Goal: Task Accomplishment & Management: Use online tool/utility

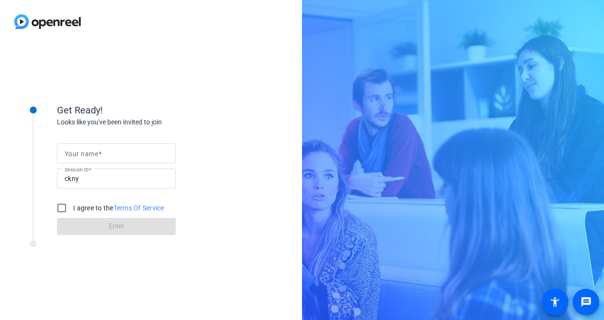
click at [99, 157] on span at bounding box center [99, 154] width 3 height 8
click at [99, 157] on input "Your name" at bounding box center [117, 153] width 104 height 11
type input "[PERSON_NAME]"
click at [64, 211] on input "I agree to the Terms Of Service" at bounding box center [61, 208] width 19 height 19
checkbox input "true"
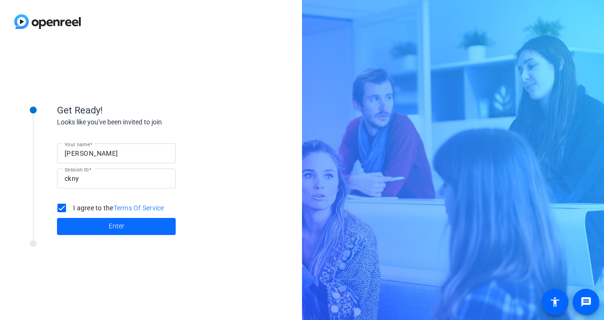
click at [142, 232] on span at bounding box center [116, 226] width 119 height 23
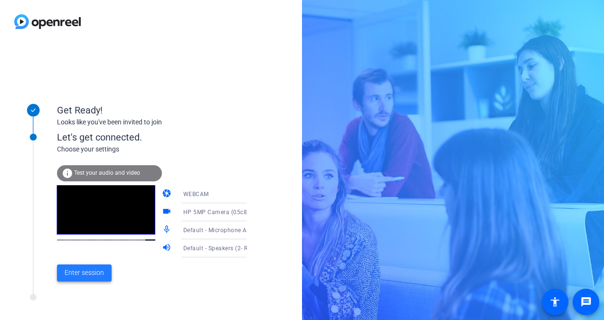
click at [97, 273] on span "Enter session" at bounding box center [84, 273] width 39 height 10
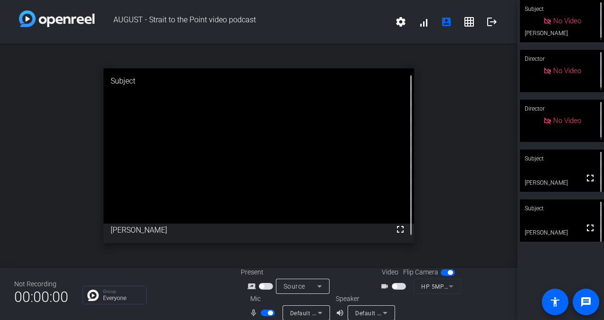
click at [250, 309] on mat-icon "mic_none" at bounding box center [254, 312] width 11 height 11
click at [268, 314] on span "button" at bounding box center [270, 313] width 5 height 5
click at [451, 81] on div "open_in_new Subject fullscreen [PERSON_NAME]" at bounding box center [259, 156] width 518 height 224
click at [263, 312] on span "button" at bounding box center [263, 313] width 5 height 5
click at [268, 313] on span "button" at bounding box center [270, 313] width 5 height 5
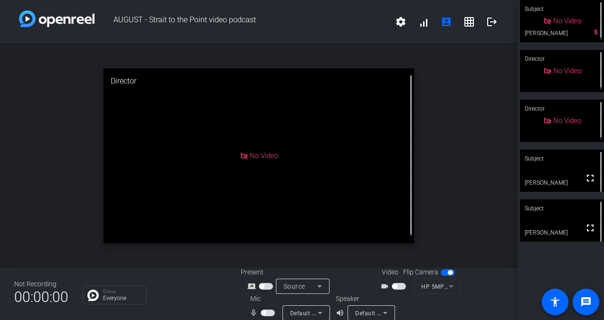
click at [461, 87] on div "open_in_new Director No Video" at bounding box center [259, 156] width 518 height 224
click at [266, 310] on span "button" at bounding box center [268, 313] width 14 height 7
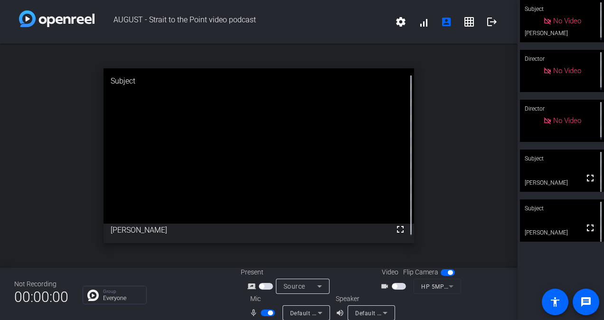
click at [261, 314] on span "button" at bounding box center [268, 313] width 14 height 7
click at [265, 314] on span "button" at bounding box center [268, 313] width 14 height 7
click at [261, 313] on span "button" at bounding box center [268, 313] width 14 height 7
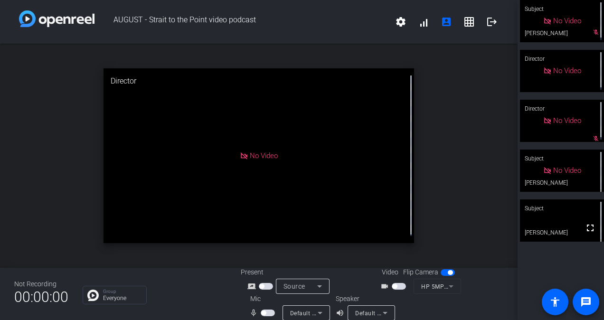
click at [261, 313] on span "button" at bounding box center [263, 313] width 5 height 5
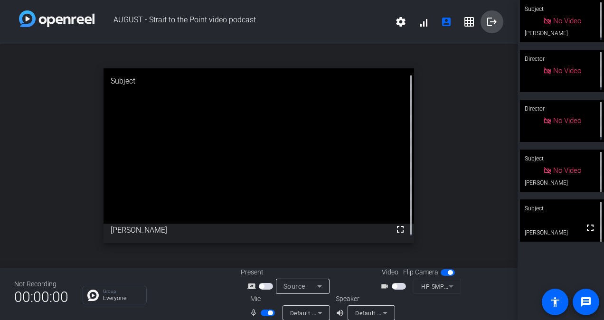
click at [486, 20] on mat-icon "logout" at bounding box center [491, 21] width 11 height 11
